Goal: Navigation & Orientation: Understand site structure

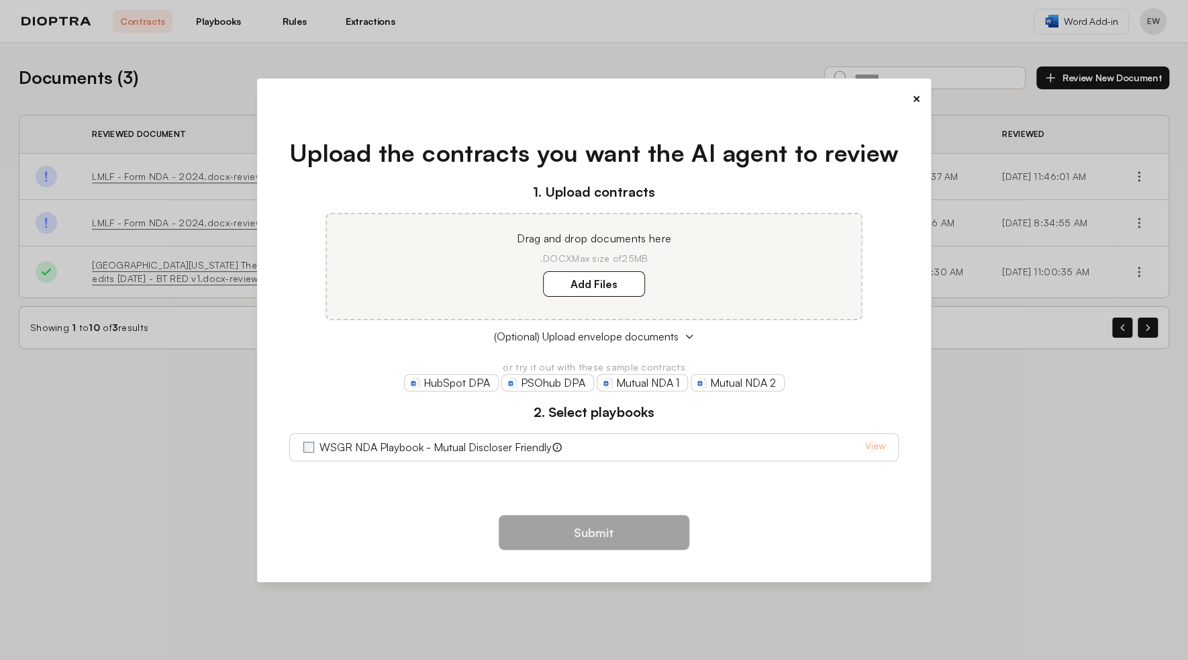
click at [912, 101] on button "×" at bounding box center [916, 98] width 9 height 19
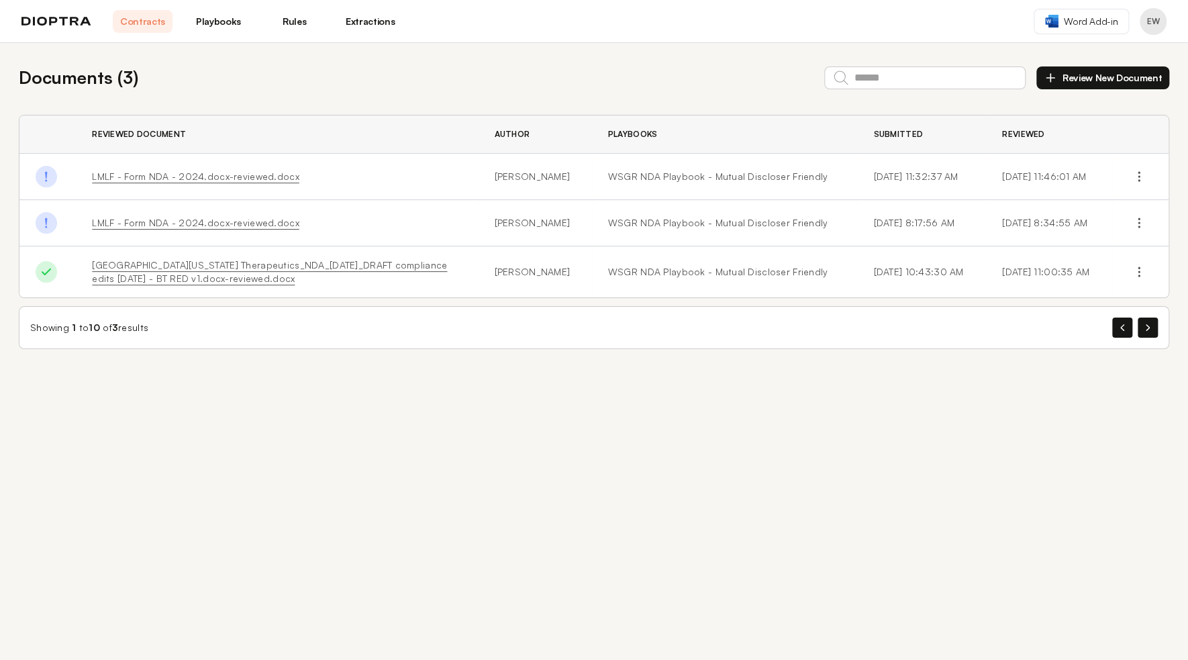
click at [205, 26] on link "Playbooks" at bounding box center [219, 21] width 60 height 23
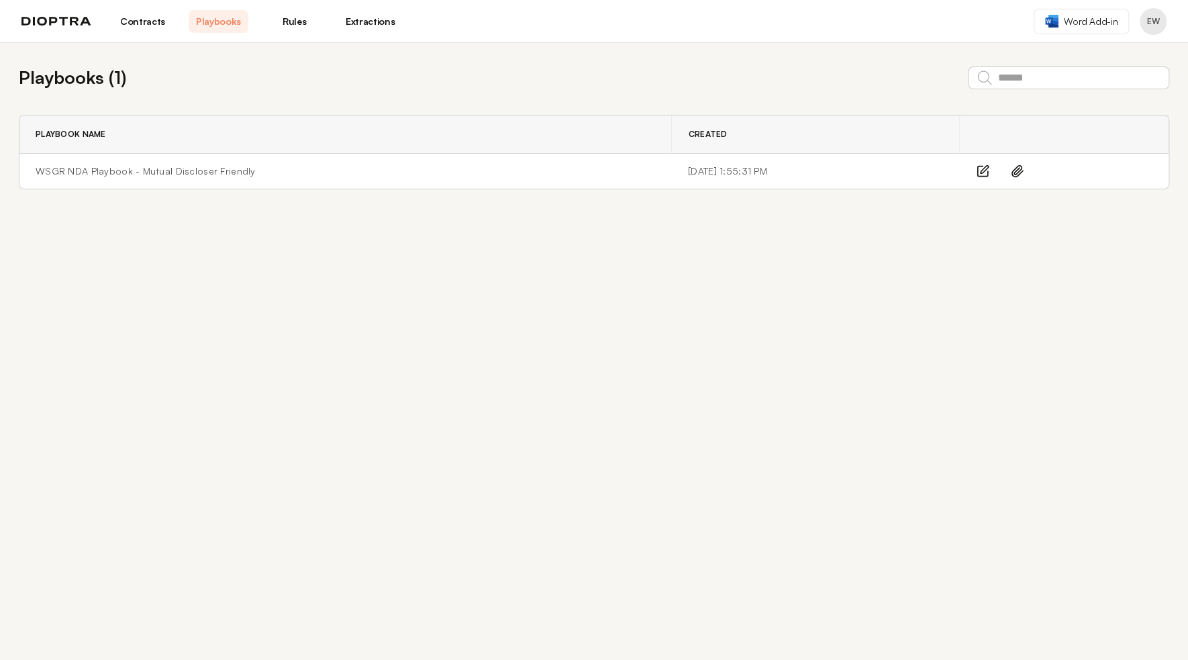
click at [132, 27] on link "Contracts" at bounding box center [143, 21] width 60 height 23
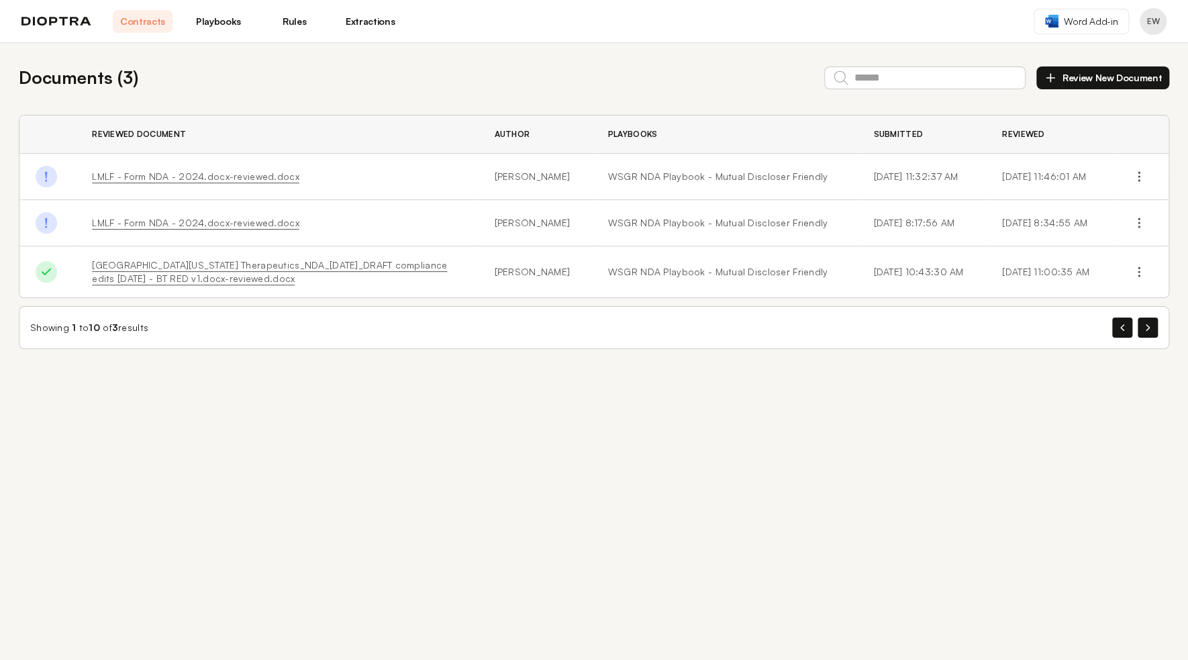
click at [289, 21] on link "Rules" at bounding box center [294, 21] width 60 height 23
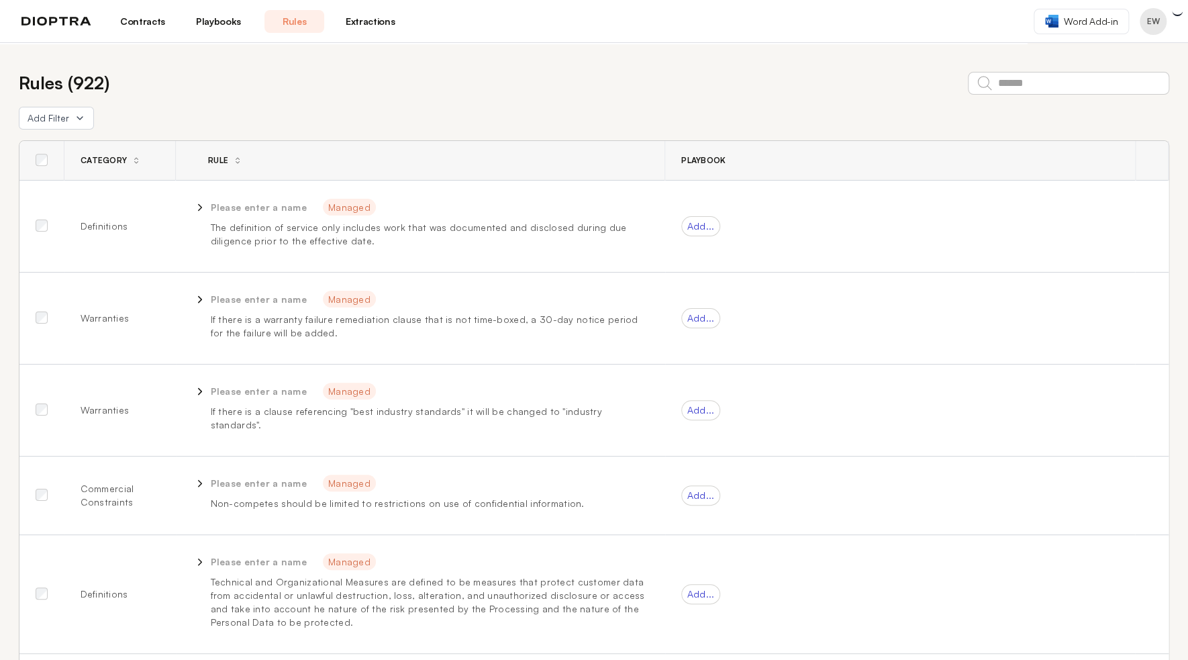
click at [248, 28] on link "Playbooks" at bounding box center [219, 21] width 60 height 23
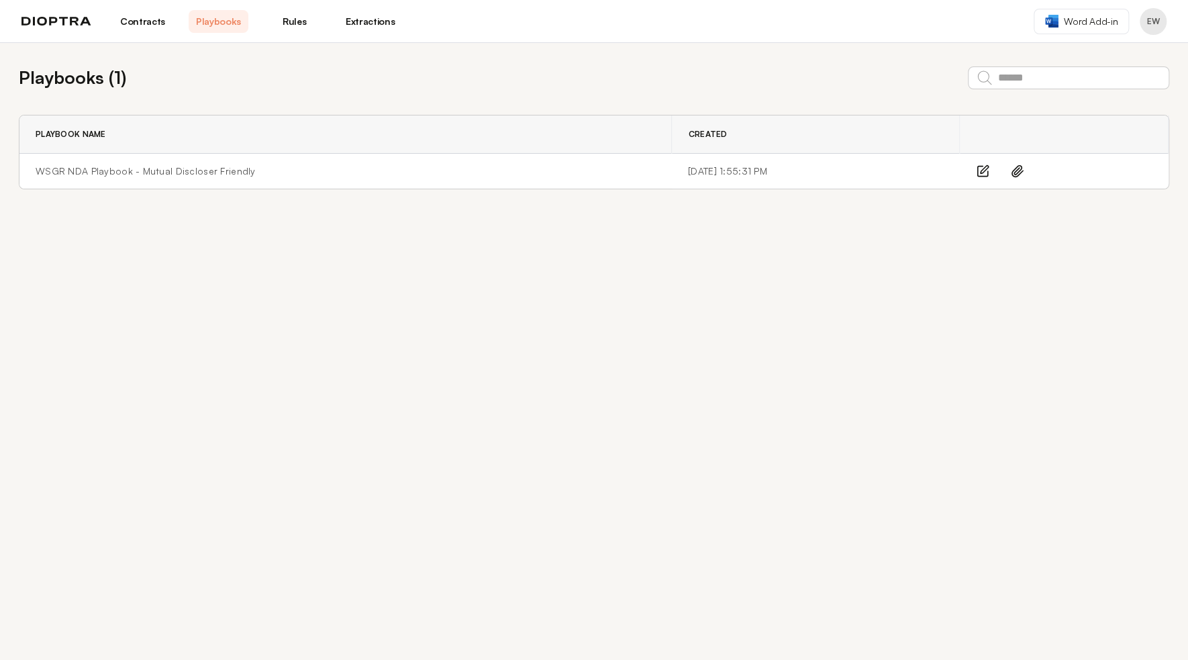
click at [369, 26] on link "Extractions" at bounding box center [370, 21] width 60 height 23
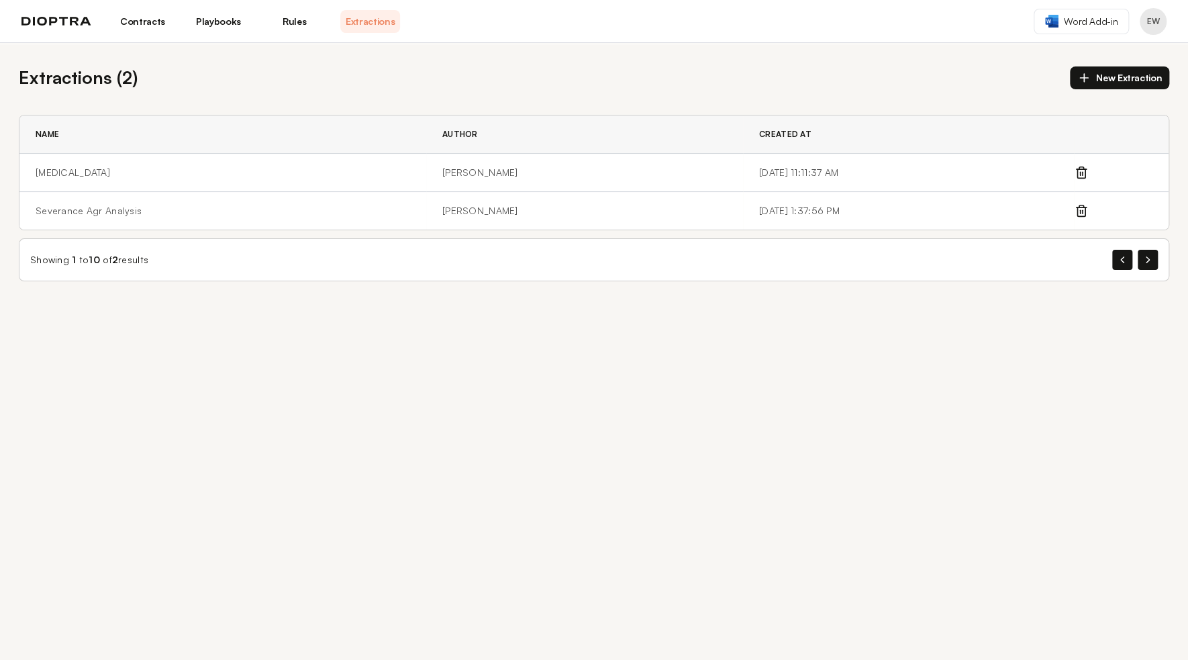
click at [220, 24] on link "Playbooks" at bounding box center [219, 21] width 60 height 23
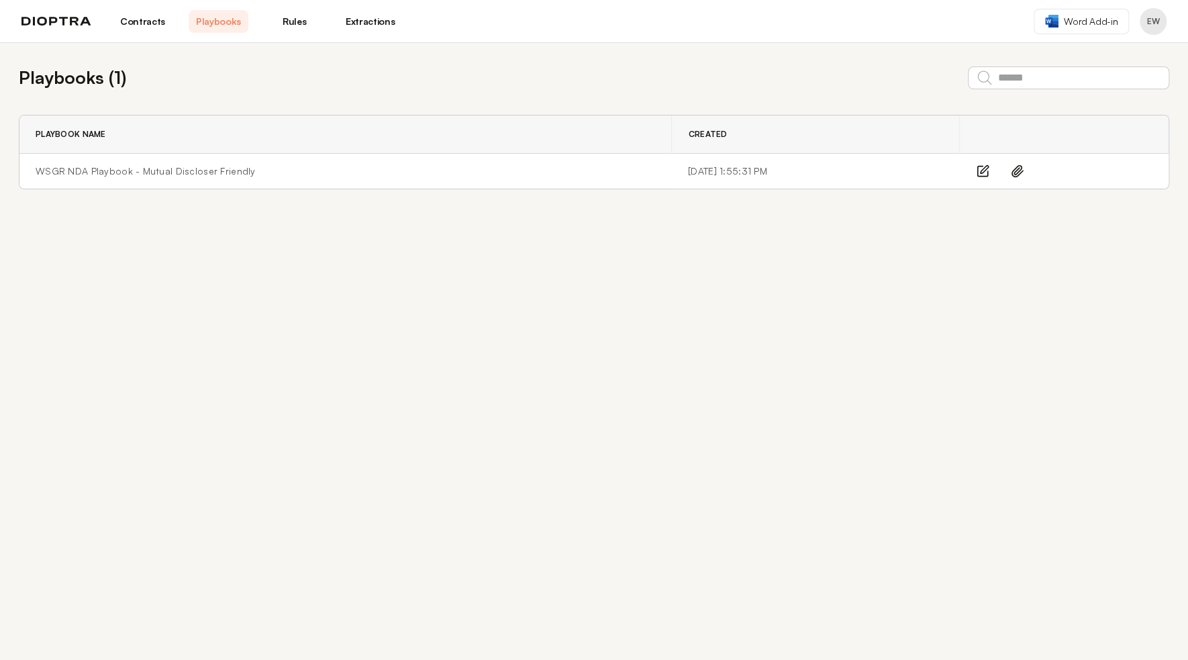
click at [145, 16] on link "Contracts" at bounding box center [143, 21] width 60 height 23
